Goal: Transaction & Acquisition: Purchase product/service

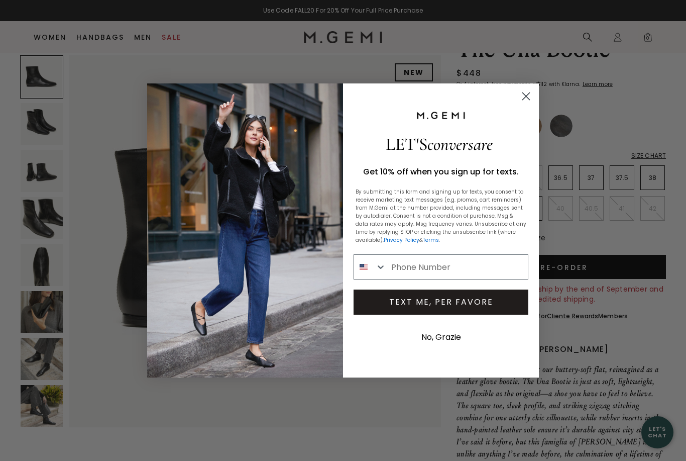
click at [518, 100] on icon "Close dialog" at bounding box center [526, 96] width 18 height 18
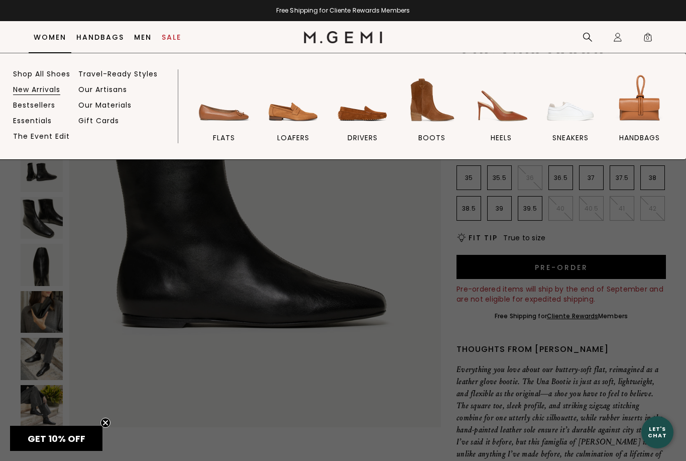
click at [29, 86] on link "New Arrivals" at bounding box center [36, 89] width 47 height 9
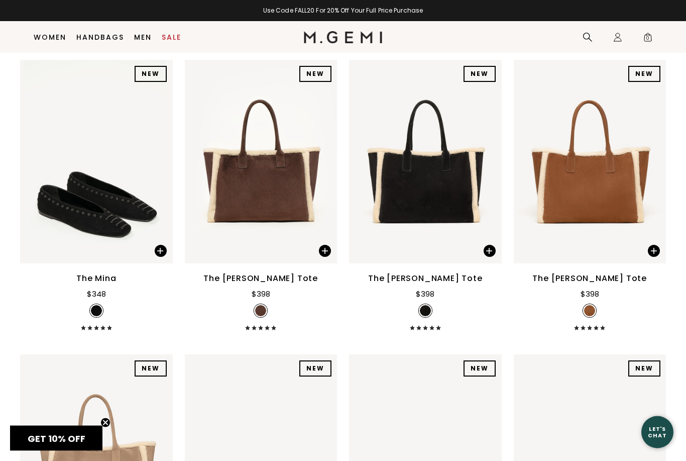
scroll to position [1892, 0]
click at [87, 284] on div "The Mina" at bounding box center [96, 278] width 40 height 12
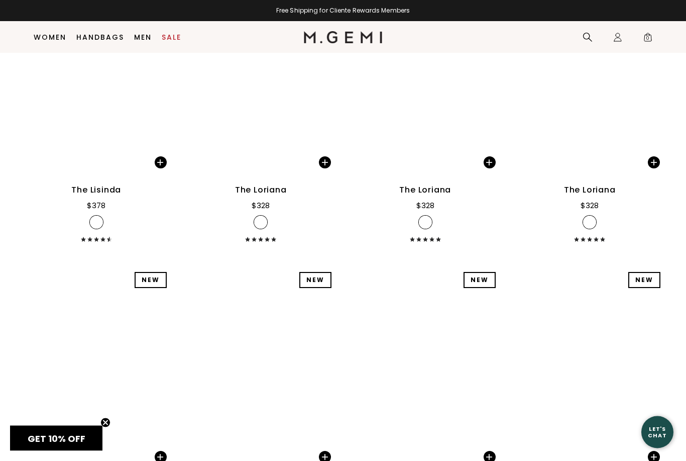
scroll to position [6955, 0]
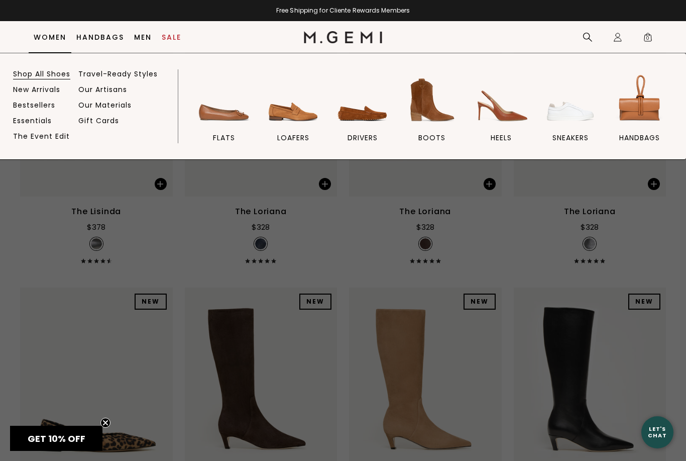
click at [27, 69] on link "Shop All Shoes" at bounding box center [41, 73] width 57 height 9
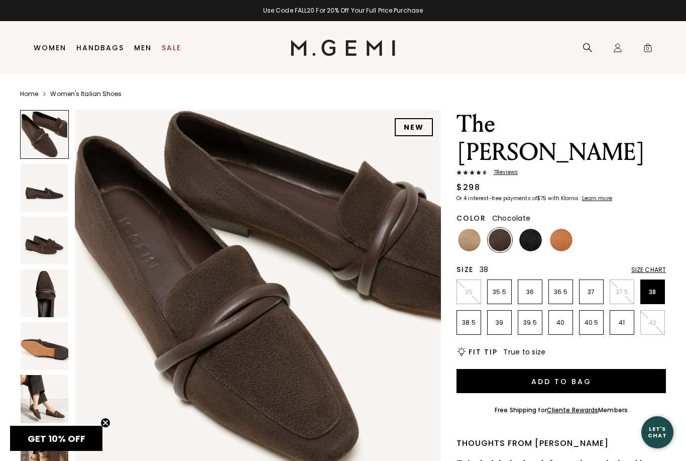
click at [664, 279] on li "38" at bounding box center [652, 291] width 25 height 25
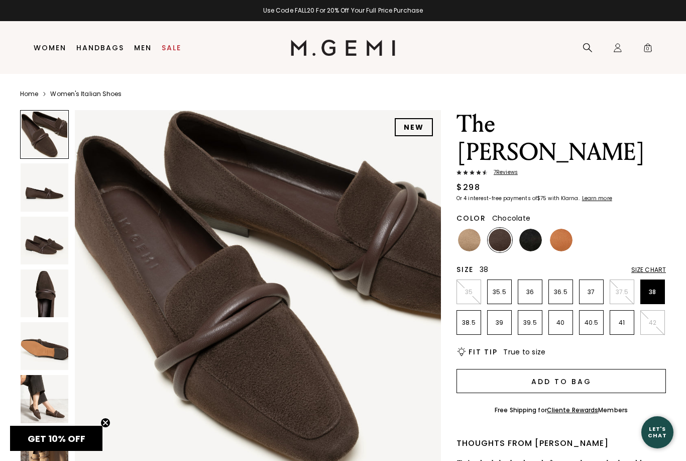
click at [577, 369] on button "Add to Bag" at bounding box center [560, 381] width 209 height 24
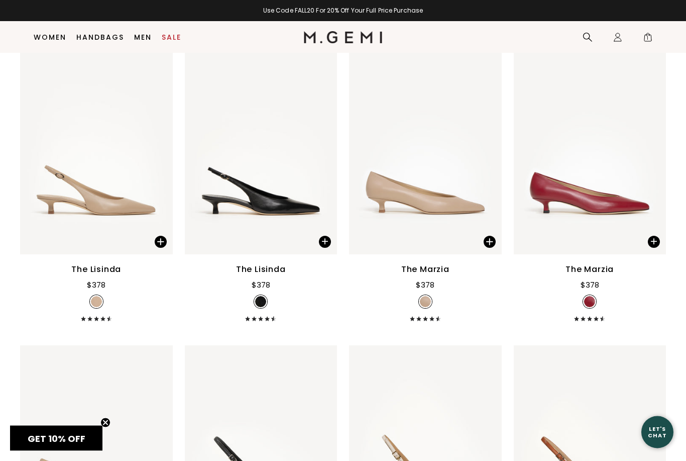
scroll to position [6624, 0]
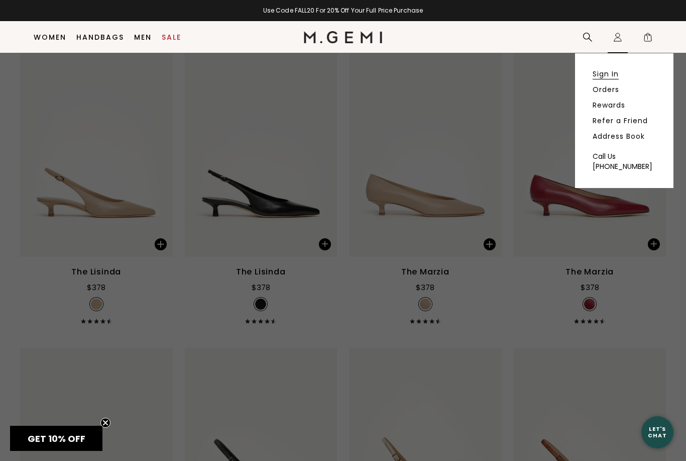
click at [607, 76] on link "Sign In" at bounding box center [606, 73] width 26 height 9
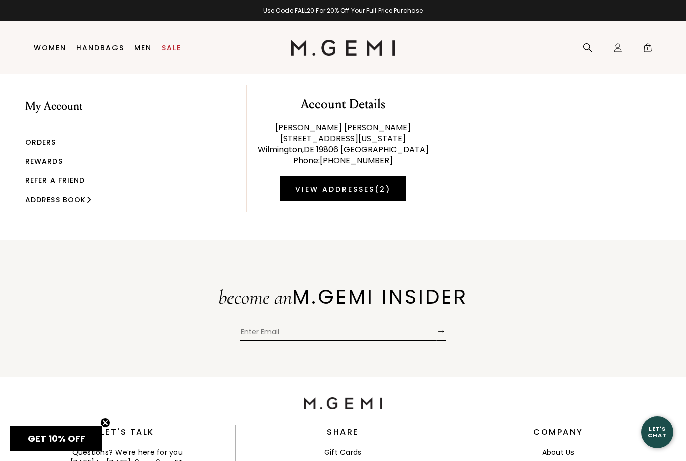
click at [37, 141] on link "Orders" at bounding box center [40, 142] width 31 height 10
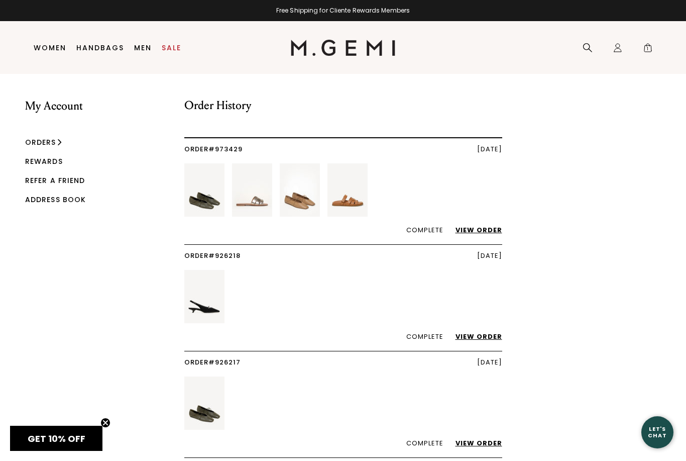
click at [200, 198] on img at bounding box center [204, 189] width 40 height 53
click at [481, 233] on link "View Order" at bounding box center [473, 230] width 57 height 10
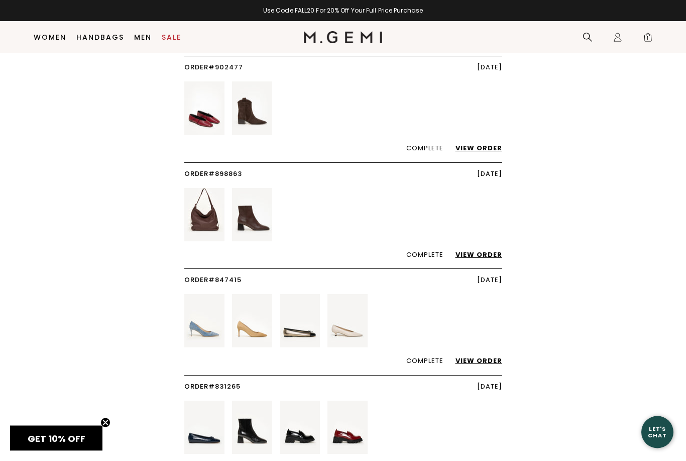
scroll to position [710, 0]
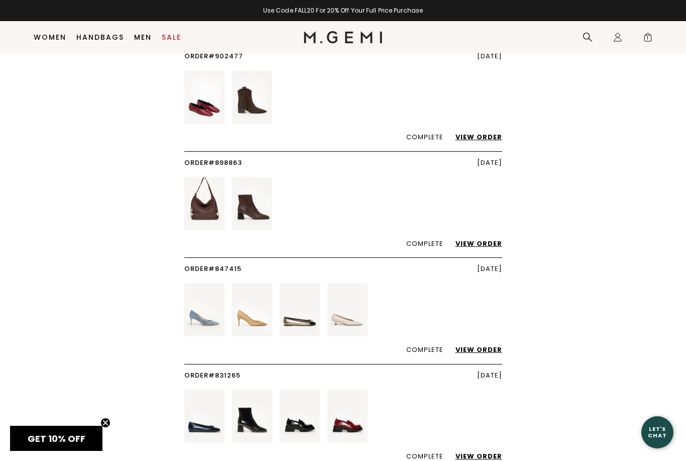
click at [474, 345] on link "View Order" at bounding box center [473, 350] width 57 height 10
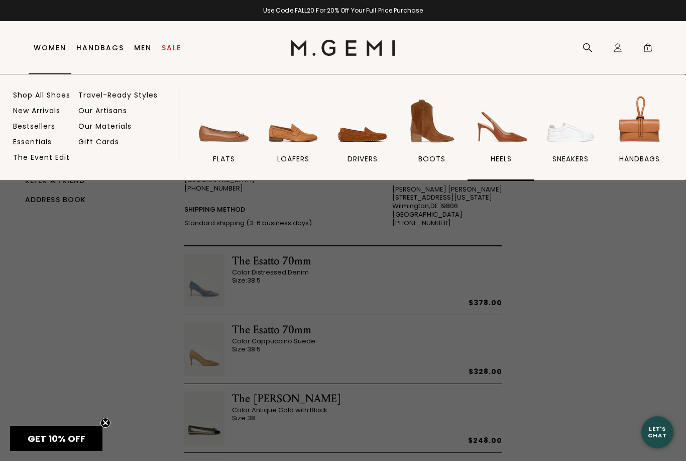
click at [500, 138] on img at bounding box center [501, 121] width 56 height 56
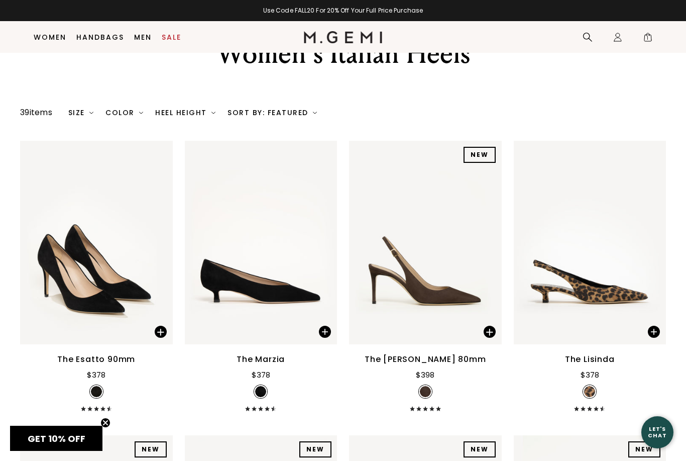
scroll to position [52, 0]
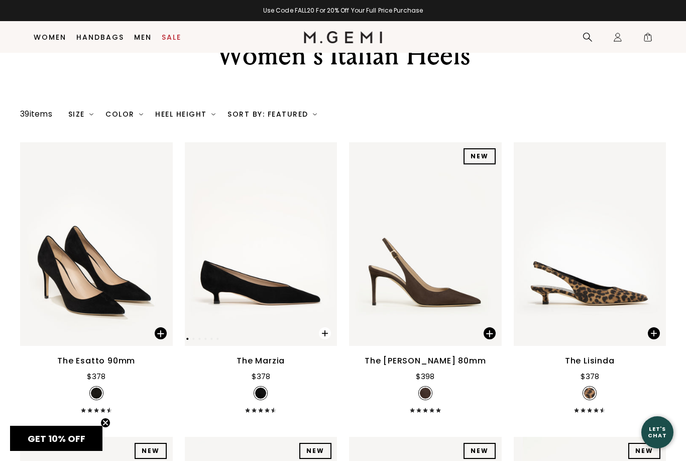
click at [326, 339] on span at bounding box center [325, 333] width 12 height 12
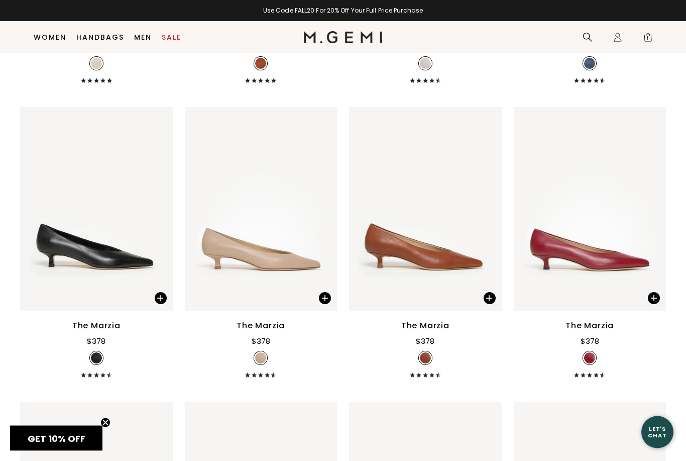
scroll to position [1854, 0]
click at [164, 304] on span at bounding box center [161, 298] width 12 height 12
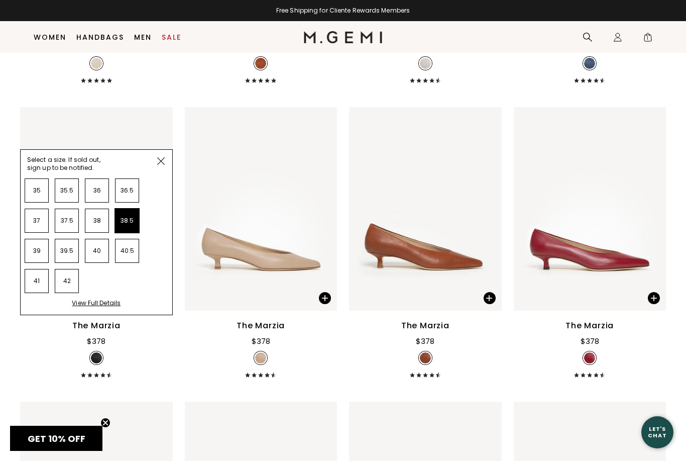
click at [126, 230] on li "38.5" at bounding box center [127, 220] width 24 height 24
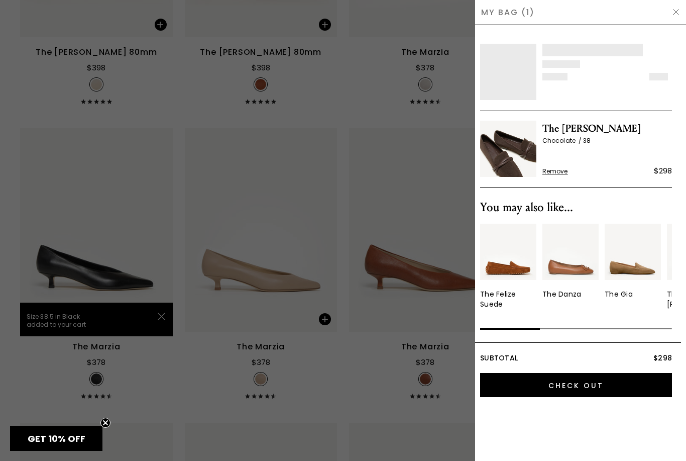
scroll to position [0, 0]
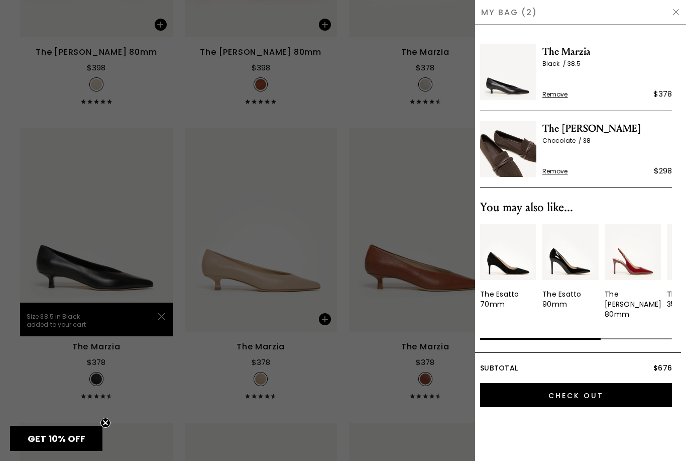
click at [104, 179] on div at bounding box center [343, 230] width 686 height 461
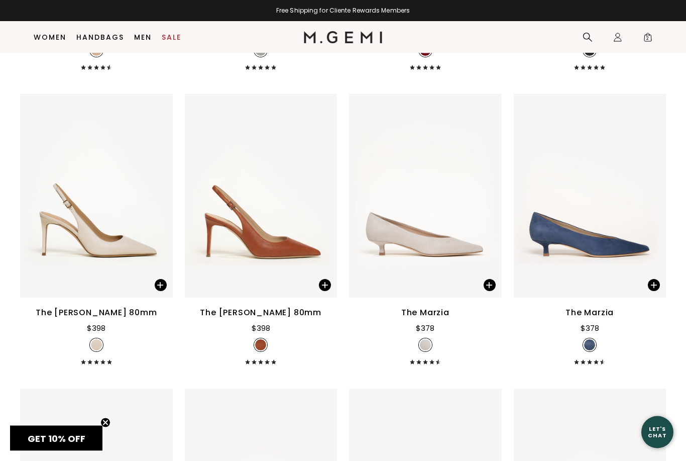
scroll to position [1567, 0]
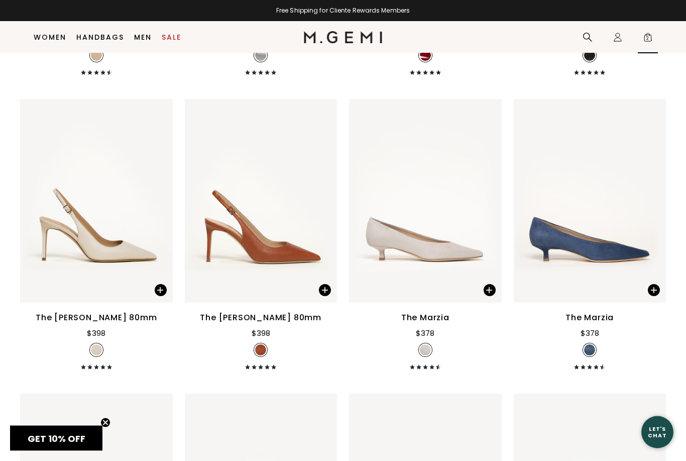
click at [651, 35] on span "2" at bounding box center [648, 39] width 10 height 10
